Goal: Navigation & Orientation: Find specific page/section

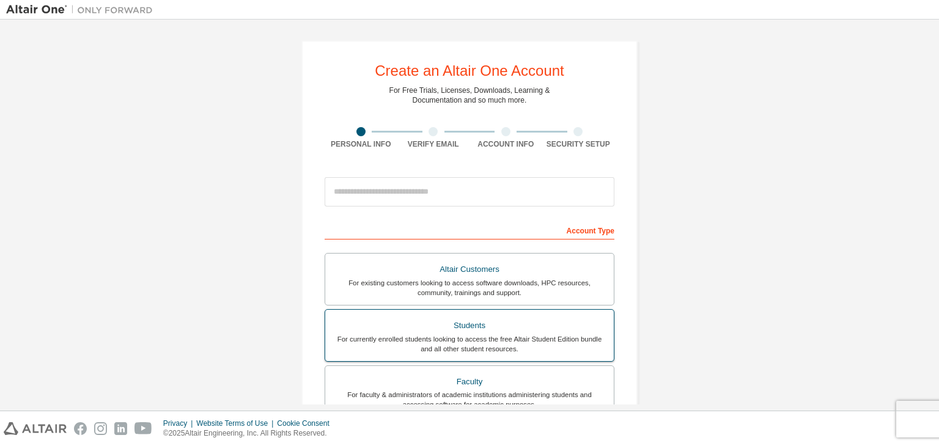
click at [534, 336] on div "For currently enrolled students looking to access the free Altair Student Editi…" at bounding box center [470, 344] width 274 height 20
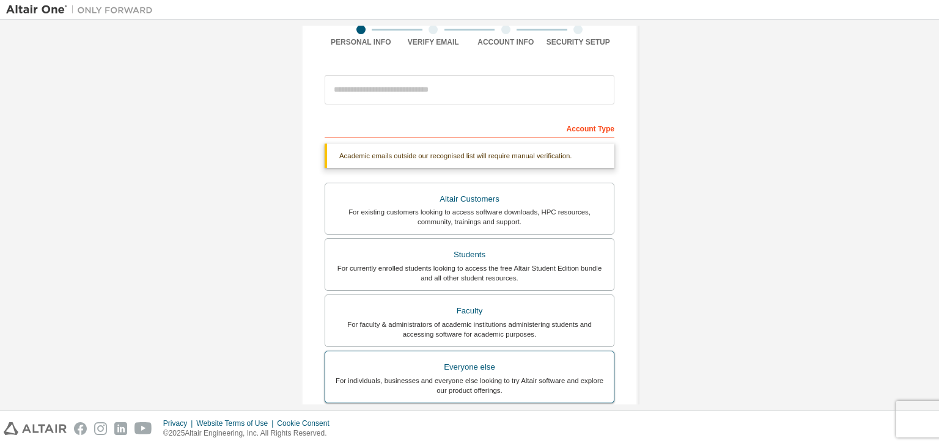
scroll to position [298, 0]
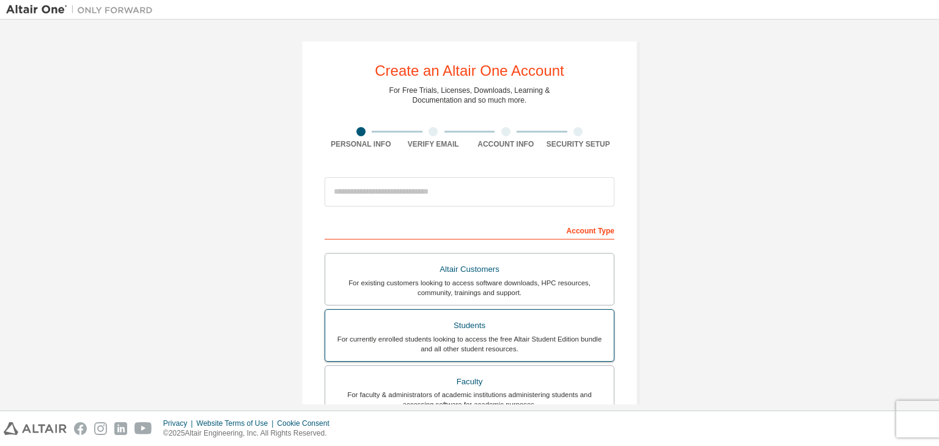
click at [521, 334] on div "For currently enrolled students looking to access the free Altair Student Editi…" at bounding box center [470, 344] width 274 height 20
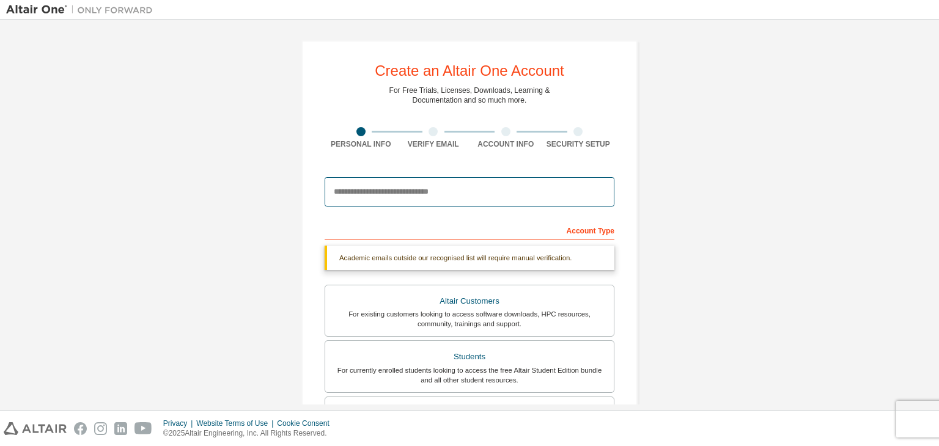
click at [496, 199] on input "email" at bounding box center [470, 191] width 290 height 29
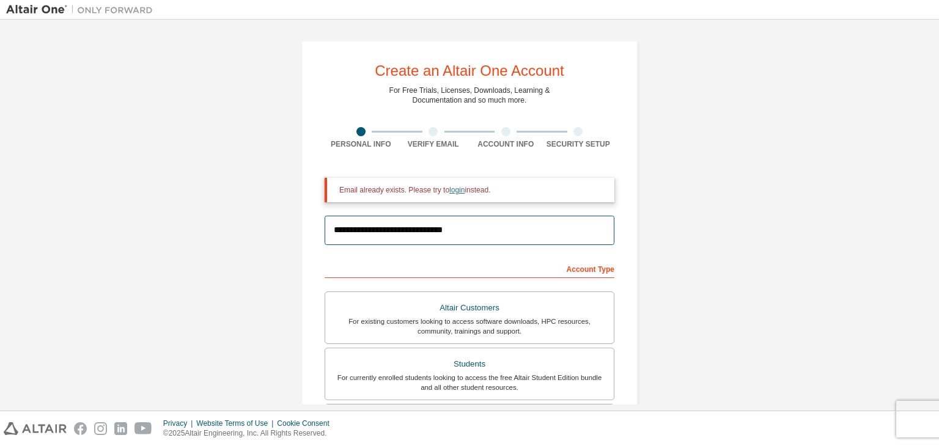
type input "**********"
click at [454, 186] on link "login" at bounding box center [456, 190] width 15 height 9
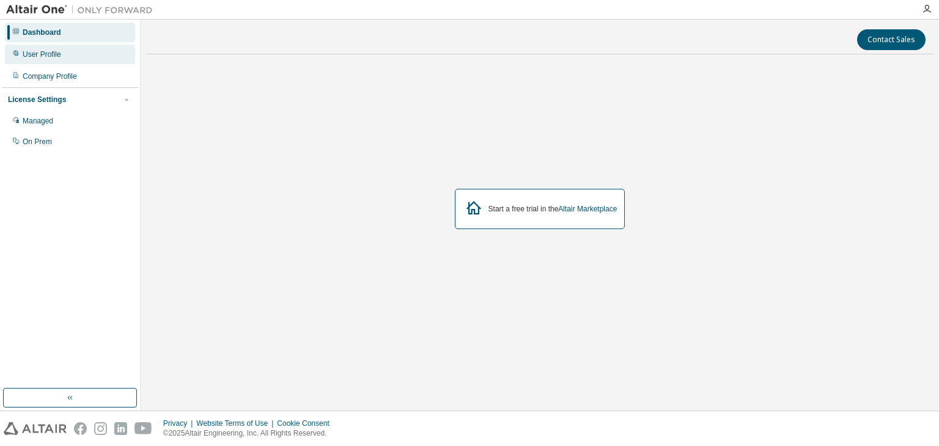
click at [112, 52] on div "User Profile" at bounding box center [70, 55] width 130 height 20
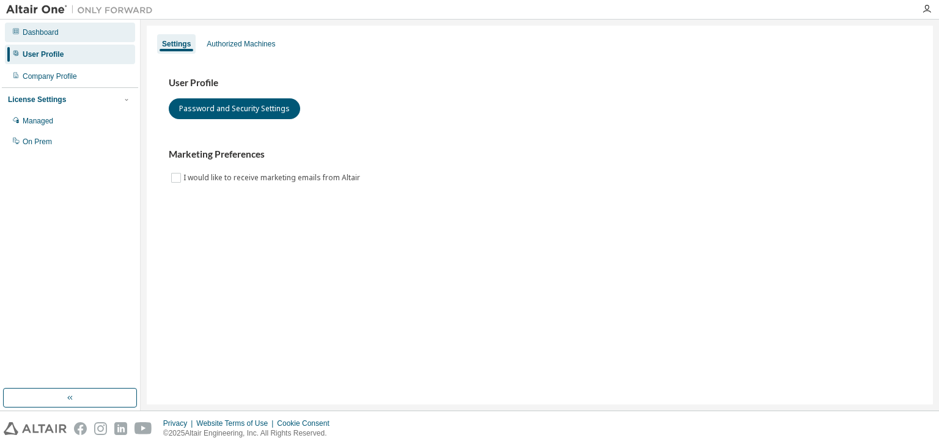
click at [111, 30] on div "Dashboard" at bounding box center [70, 33] width 130 height 20
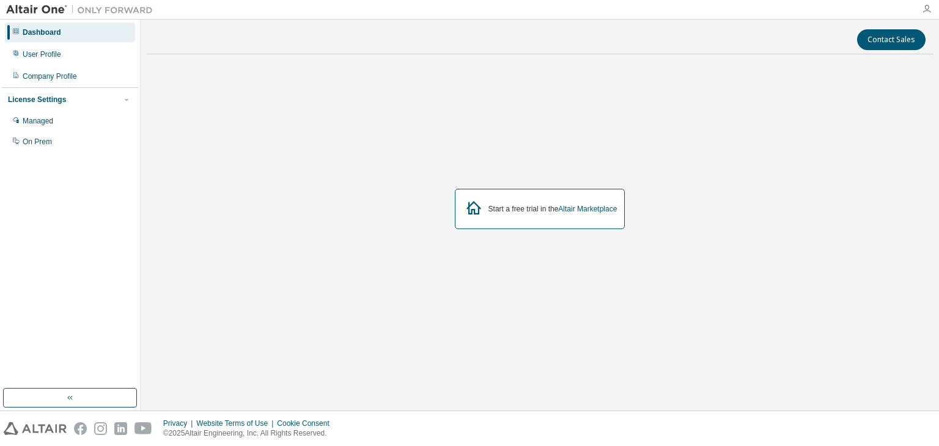
click at [926, 12] on icon "button" at bounding box center [927, 9] width 10 height 10
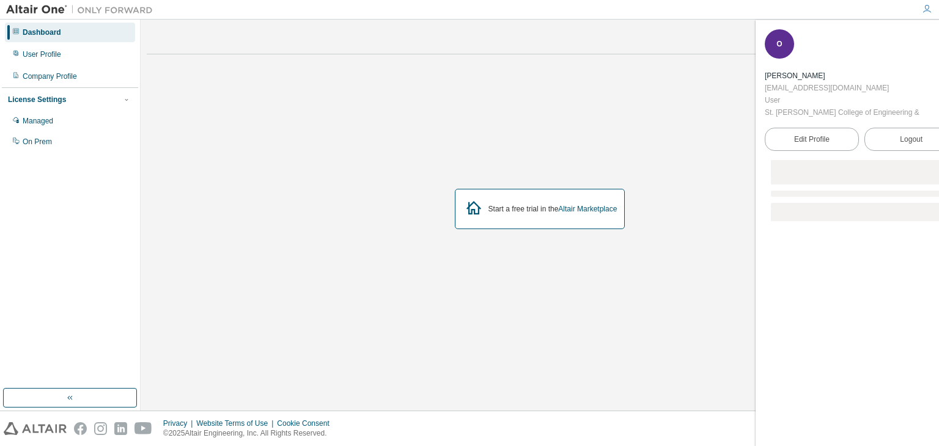
click at [677, 122] on div "Start a free trial in the Altair Marketplace" at bounding box center [540, 209] width 786 height 290
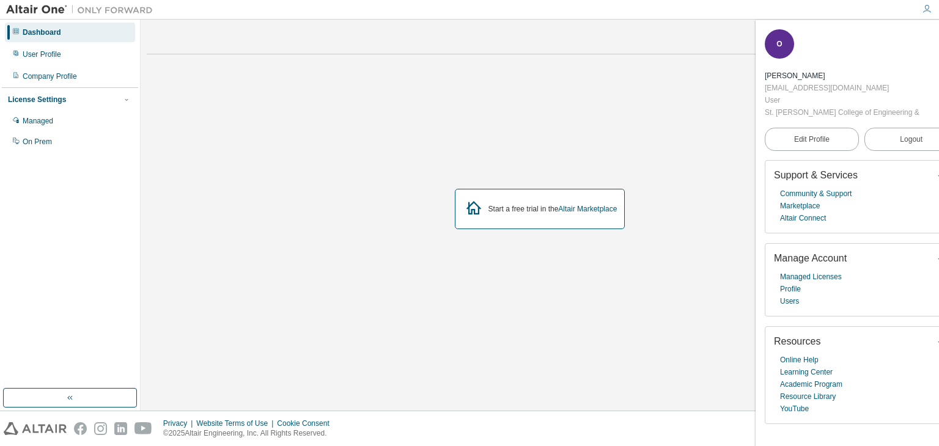
drag, startPoint x: 678, startPoint y: 127, endPoint x: 686, endPoint y: 71, distance: 56.2
click at [686, 71] on div "Start a free trial in the Altair Marketplace" at bounding box center [540, 209] width 786 height 290
click at [689, 69] on div "Start a free trial in the Altair Marketplace" at bounding box center [540, 209] width 786 height 290
drag, startPoint x: 241, startPoint y: 103, endPoint x: 231, endPoint y: 111, distance: 12.2
drag, startPoint x: 231, startPoint y: 111, endPoint x: 195, endPoint y: 86, distance: 43.6
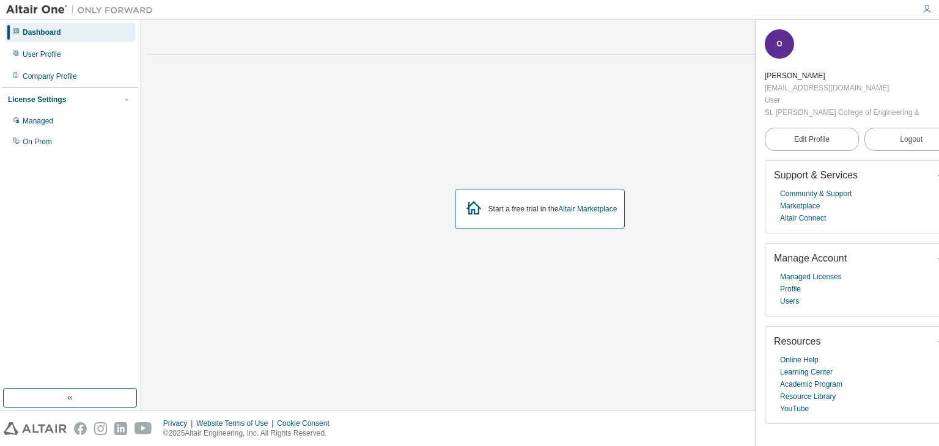
click at [196, 86] on div "Start a free trial in the Altair Marketplace" at bounding box center [540, 209] width 786 height 290
click at [235, 73] on div "Start a free trial in the Altair Marketplace" at bounding box center [540, 209] width 786 height 290
drag, startPoint x: 259, startPoint y: 83, endPoint x: 660, endPoint y: 150, distance: 406.7
click at [658, 151] on div "Start a free trial in the Altair Marketplace" at bounding box center [540, 209] width 786 height 290
click at [939, 36] on icon "button" at bounding box center [951, 37] width 7 height 7
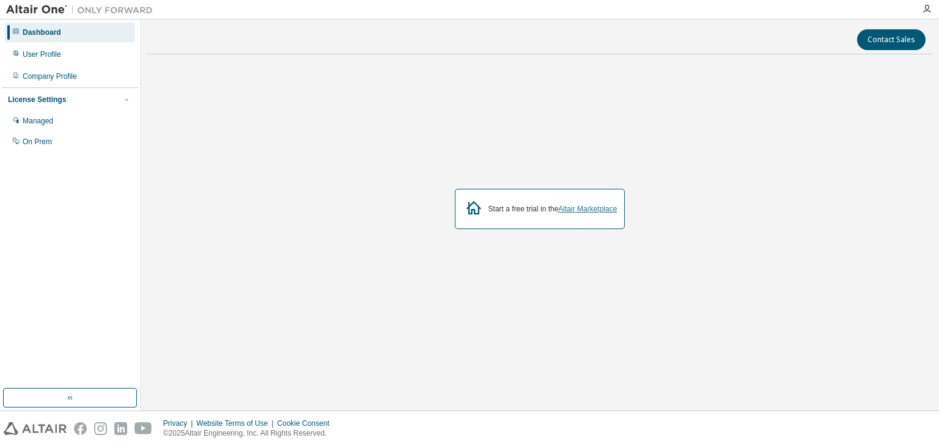
click at [591, 208] on link "Altair Marketplace" at bounding box center [587, 209] width 59 height 9
click at [91, 120] on div "Managed" at bounding box center [70, 121] width 130 height 20
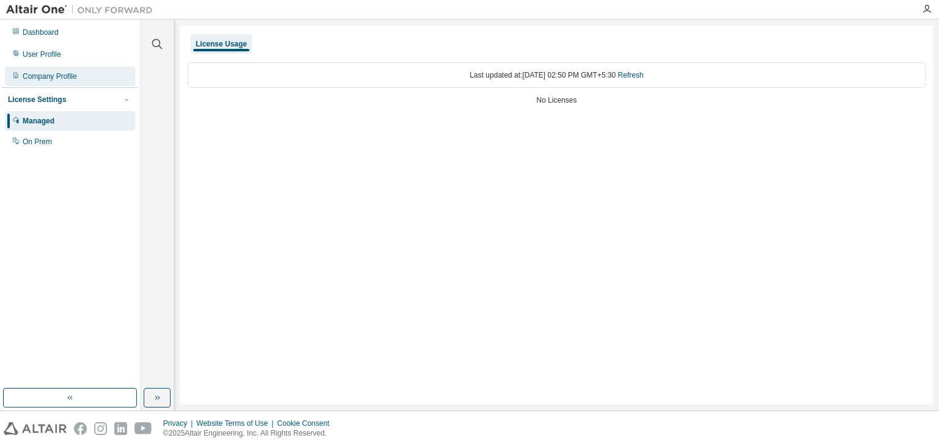
click at [117, 68] on div "Company Profile" at bounding box center [70, 77] width 130 height 20
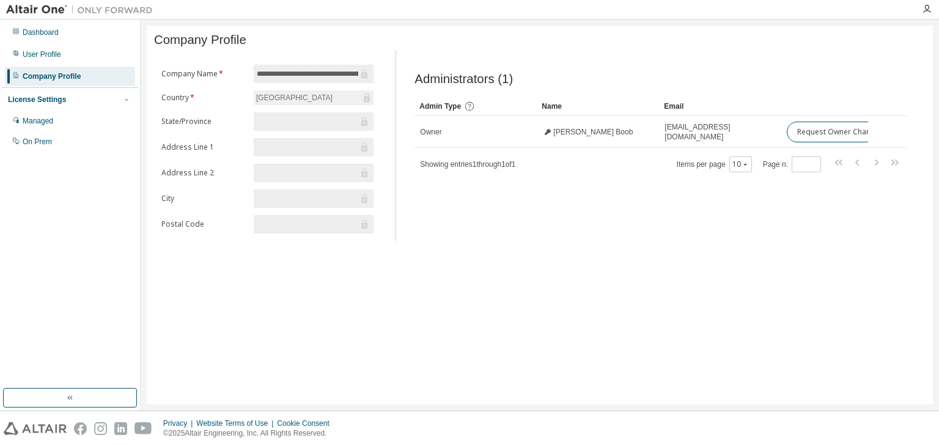
drag, startPoint x: 114, startPoint y: 66, endPoint x: 514, endPoint y: 283, distance: 454.4
click at [514, 283] on div "**********" at bounding box center [540, 215] width 786 height 379
click at [79, 57] on div "User Profile" at bounding box center [70, 55] width 130 height 20
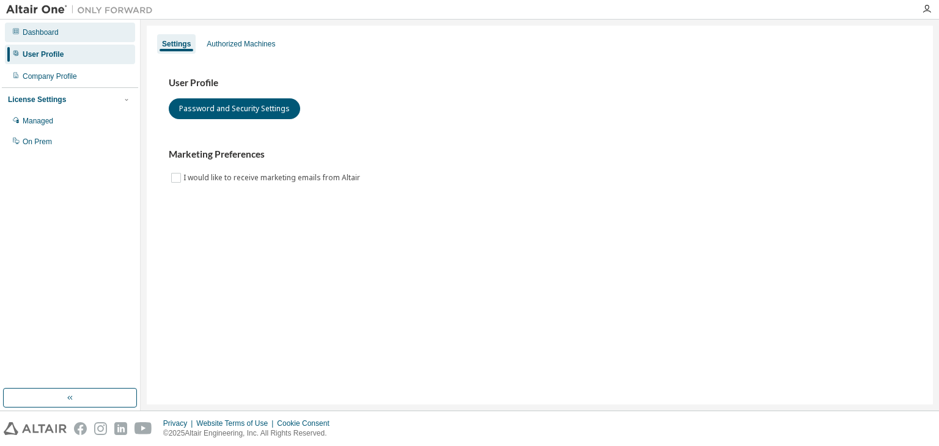
click at [108, 40] on div "Dashboard" at bounding box center [70, 33] width 130 height 20
